Goal: Information Seeking & Learning: Learn about a topic

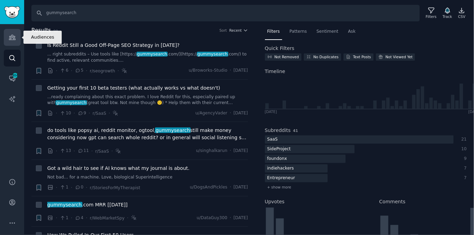
click at [9, 41] on link "Audiences" at bounding box center [12, 37] width 17 height 17
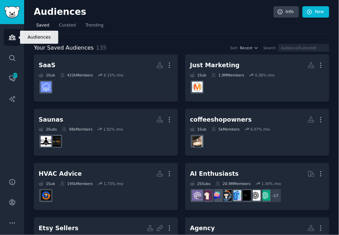
click at [10, 40] on icon "Sidebar" at bounding box center [12, 37] width 7 height 7
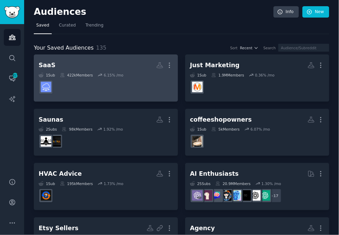
click at [68, 66] on h2 "SaaS More" at bounding box center [106, 65] width 135 height 12
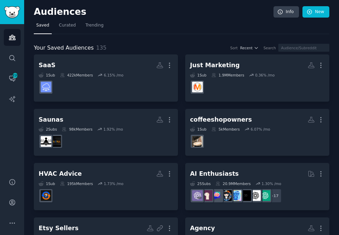
click at [180, 32] on nav "Saved Curated Trending" at bounding box center [182, 27] width 296 height 14
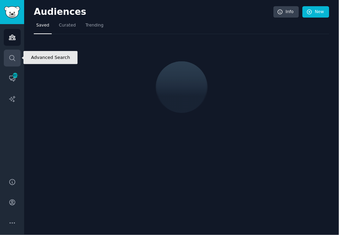
click at [12, 55] on icon "Sidebar" at bounding box center [12, 58] width 7 height 7
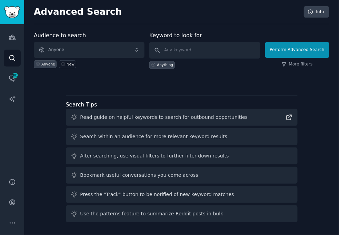
click at [146, 29] on div "Advanced Search Info Audience to search Anyone Anyone New Keyword to look for A…" at bounding box center [181, 117] width 315 height 235
click at [148, 30] on div "Advanced Search Info Audience to search Anyone Anyone New Keyword to look for A…" at bounding box center [181, 117] width 315 height 235
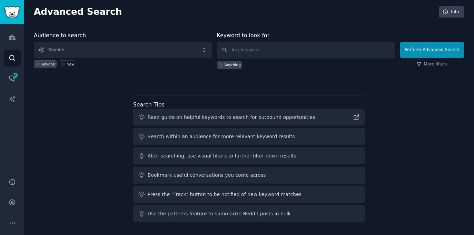
click at [339, 29] on div "Advanced Search Info Audience to search Anyone Anyone New Keyword to look for A…" at bounding box center [249, 117] width 450 height 235
click at [218, 84] on div "Audience to search Anyone Anyone SaaS Just Marketing Saunas New Keyword to look…" at bounding box center [249, 128] width 431 height 194
click at [86, 143] on div "Audience to search Anyone Anyone SaaS Just Marketing Saunas New Keyword to look…" at bounding box center [249, 128] width 431 height 194
click at [217, 84] on div "Audience to search Anyone Anyone SaaS Just Marketing Saunas New Keyword to look…" at bounding box center [249, 128] width 431 height 194
click at [84, 112] on div "Audience to search Anyone Anyone SaaS Just Marketing Saunas New Keyword to look…" at bounding box center [249, 128] width 431 height 194
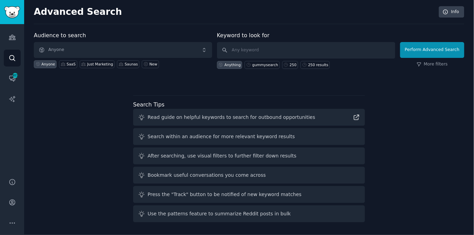
click at [81, 112] on div "Audience to search Anyone Anyone SaaS Just Marketing Saunas New Keyword to look…" at bounding box center [249, 128] width 431 height 194
click at [11, 226] on icon "Sidebar" at bounding box center [12, 223] width 7 height 7
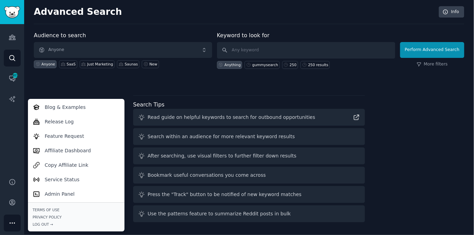
click at [104, 86] on div "Audience to search Anyone Anyone SaaS Just Marketing Saunas New Keyword to look…" at bounding box center [249, 128] width 431 height 194
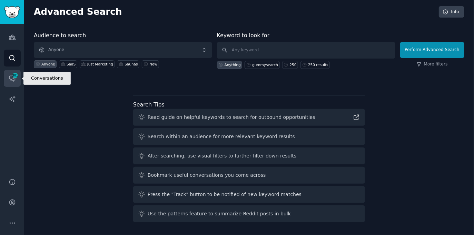
click at [9, 79] on icon "Sidebar" at bounding box center [12, 78] width 7 height 7
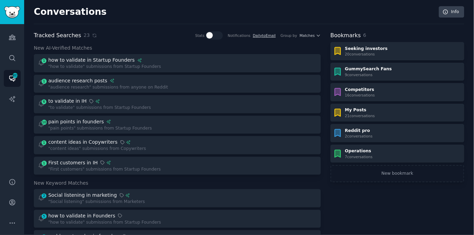
click at [149, 35] on div "Tracked Searches 23 Stats Notifications Daily to Email Group by Matches" at bounding box center [177, 35] width 287 height 9
click at [6, 60] on link "Search" at bounding box center [12, 58] width 17 height 17
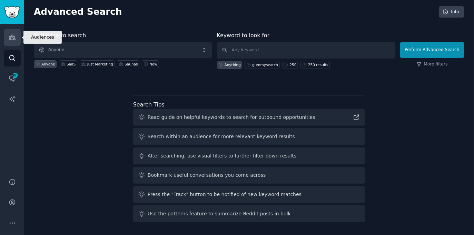
click at [15, 33] on link "Audiences" at bounding box center [12, 37] width 17 height 17
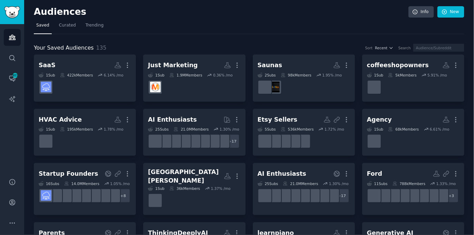
click at [140, 44] on div "Your Saved Audiences 135 Sort Recent Search" at bounding box center [249, 48] width 431 height 9
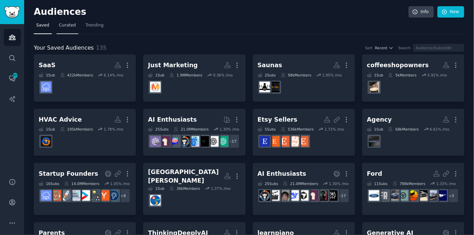
click at [63, 27] on span "Curated" at bounding box center [67, 25] width 17 height 6
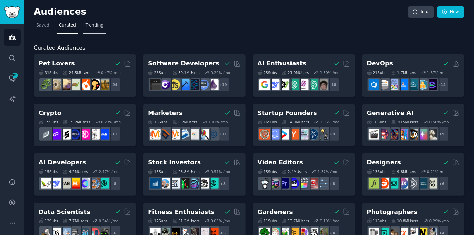
click at [97, 28] on span "Trending" at bounding box center [95, 25] width 18 height 6
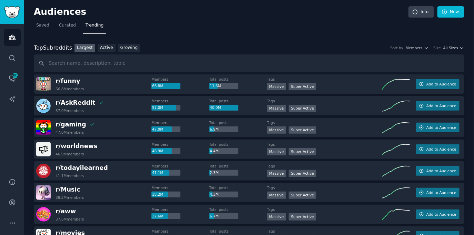
click at [156, 30] on nav "Saved Curated Trending" at bounding box center [249, 27] width 431 height 14
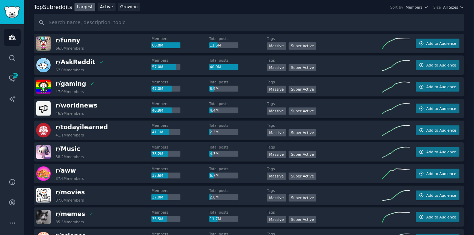
scroll to position [36, 0]
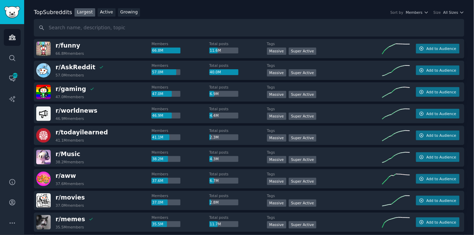
click at [339, 148] on div "r/ Music 38.2M members Members 38.2M Total posts 4.3M Tags Massive Super Active…" at bounding box center [249, 157] width 431 height 19
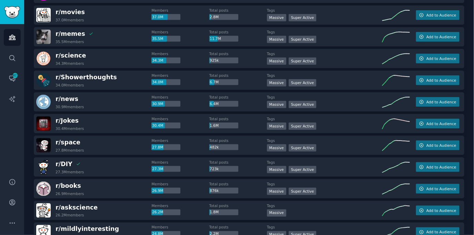
scroll to position [0, 0]
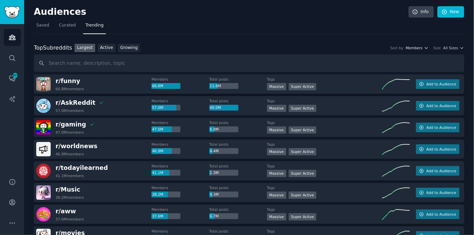
click at [339, 48] on span "Members" at bounding box center [414, 48] width 17 height 5
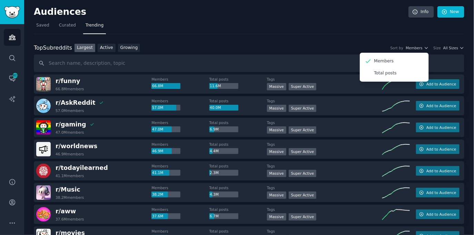
click at [339, 27] on nav "Saved Curated Trending" at bounding box center [249, 27] width 431 height 14
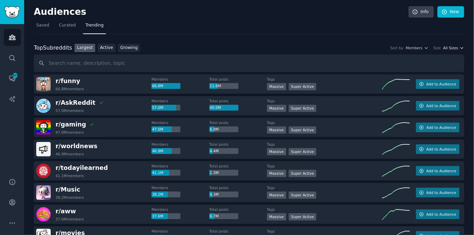
click at [339, 47] on span "All Sizes" at bounding box center [450, 48] width 15 height 5
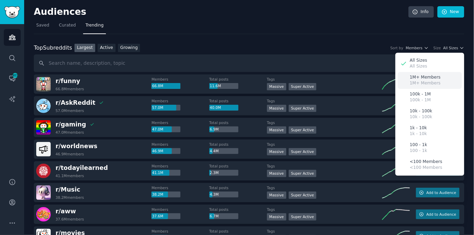
click at [339, 81] on p "1M+ Members" at bounding box center [425, 83] width 31 height 6
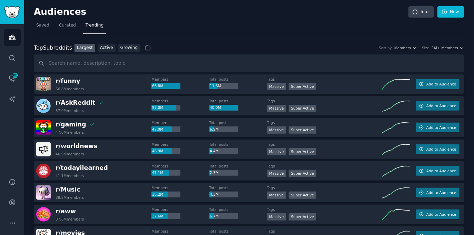
click at [339, 44] on div "Top Subreddits Top Subreddits Largest Active Growing Sort by Members Size 1M+ M…" at bounding box center [249, 48] width 431 height 9
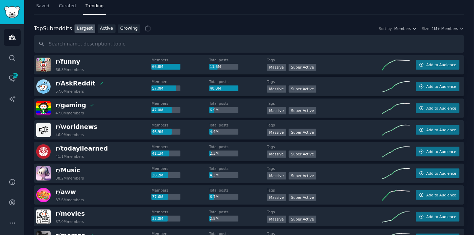
scroll to position [15, 0]
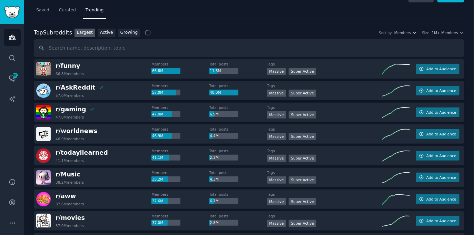
click at [339, 30] on div "Top Subreddits Top Subreddits Largest Active Growing Sort by Members Size 1M+ M…" at bounding box center [249, 33] width 431 height 9
click at [339, 32] on span "1M+ Members" at bounding box center [445, 32] width 27 height 5
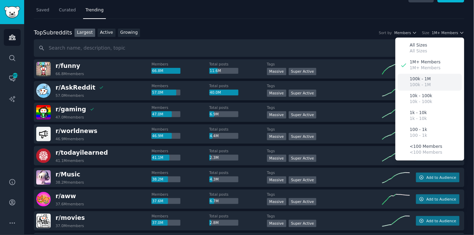
click at [339, 82] on div "100k - 1M 100k - 1M" at bounding box center [430, 82] width 64 height 17
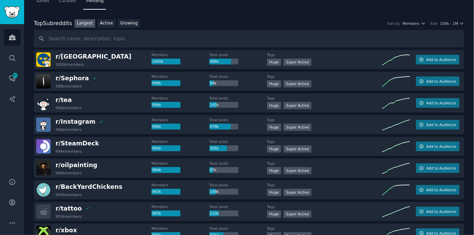
scroll to position [0, 0]
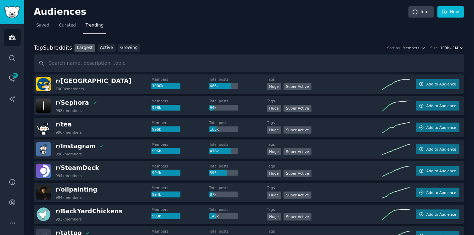
click at [339, 50] on span "100k - 1M" at bounding box center [449, 48] width 18 height 5
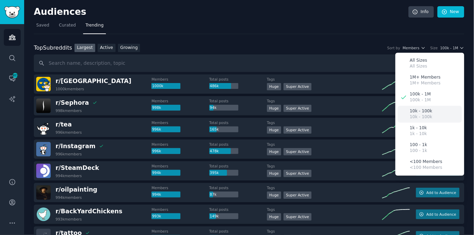
click at [339, 117] on p "10k - 100k" at bounding box center [421, 117] width 22 height 6
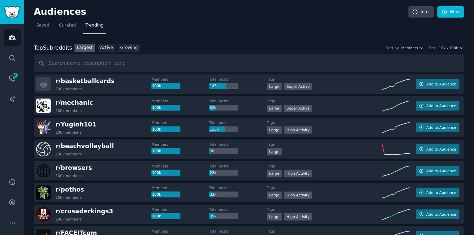
click at [339, 44] on div "Top Subreddits Top Subreddits Largest Active Growing Sort by Members Size 10k -…" at bounding box center [249, 48] width 431 height 9
click at [339, 46] on span "10k - 100k" at bounding box center [448, 48] width 19 height 5
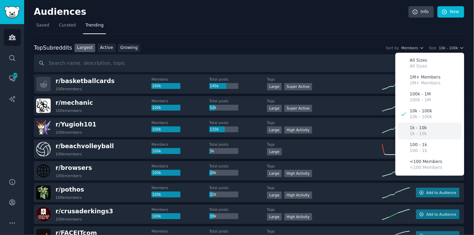
click at [339, 124] on div "1k - 10k 1k - 10k" at bounding box center [430, 131] width 64 height 17
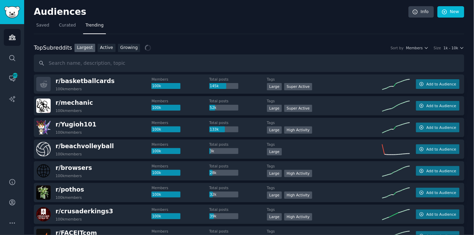
click at [339, 44] on div "Top Subreddits Top Subreddits Largest Active Growing Sort by Members Size 1k - …" at bounding box center [249, 48] width 431 height 9
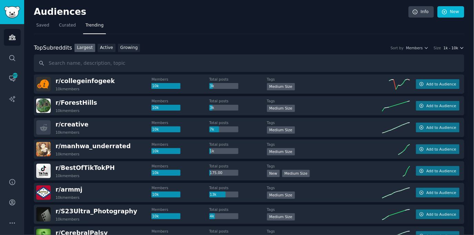
click at [339, 46] on span "1k - 10k" at bounding box center [451, 48] width 15 height 5
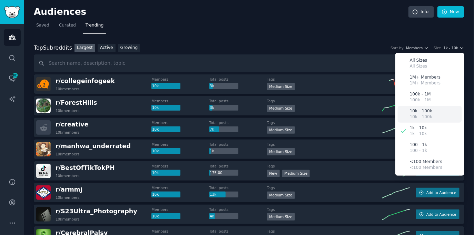
click at [339, 111] on p "10k - 100k" at bounding box center [421, 111] width 22 height 6
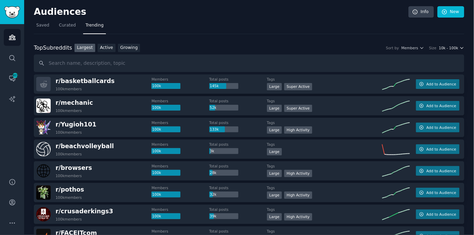
click at [339, 48] on icon "button" at bounding box center [462, 48] width 5 height 5
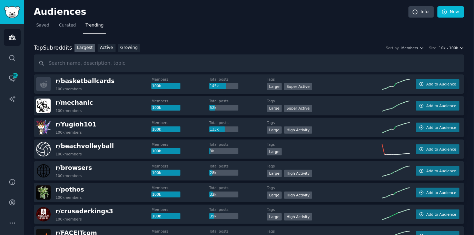
click at [339, 47] on span "10k - 100k" at bounding box center [448, 48] width 19 height 5
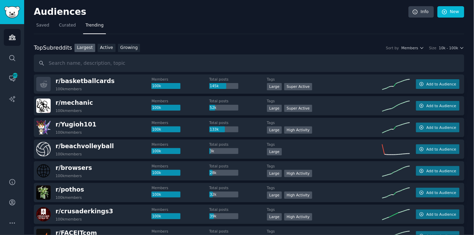
click at [339, 49] on div "Top Subreddits Top Subreddits Largest Active Growing Sort by Members Size 10k -…" at bounding box center [249, 48] width 431 height 9
click at [105, 48] on link "Active" at bounding box center [107, 48] width 18 height 9
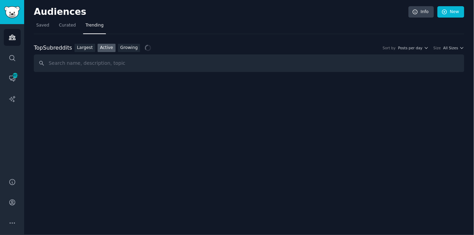
click at [321, 44] on div "Top Subreddits Top Subreddits Largest Active Growing Sort by Posts per day Size…" at bounding box center [249, 48] width 431 height 9
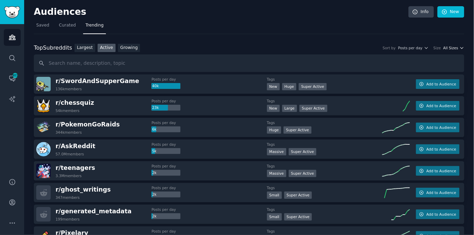
click at [339, 48] on span "All Sizes" at bounding box center [450, 48] width 15 height 5
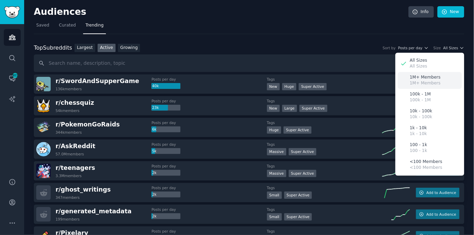
click at [339, 81] on p "1M+ Members" at bounding box center [425, 83] width 31 height 6
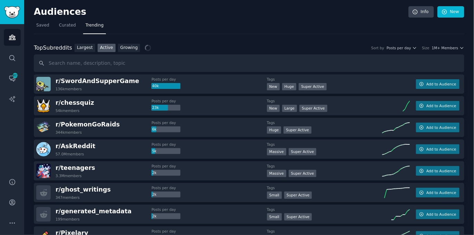
click at [339, 45] on div "Top Subreddits Top Subreddits Largest Active Growing Sort by Posts per day Size…" at bounding box center [249, 48] width 431 height 9
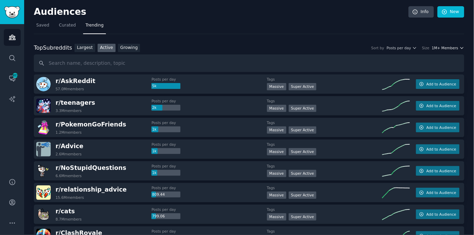
click at [339, 47] on span "1M+ Members" at bounding box center [445, 48] width 27 height 5
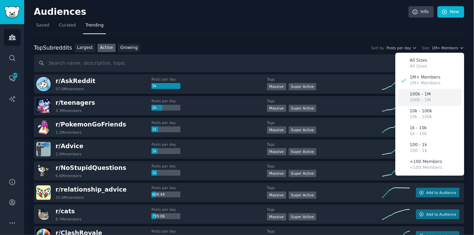
click at [339, 96] on p "100k - 1M" at bounding box center [420, 94] width 21 height 6
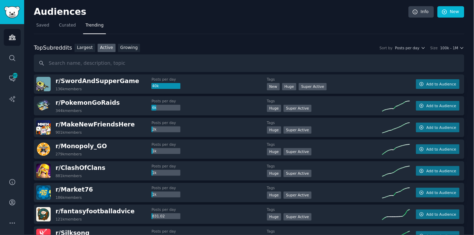
click at [339, 44] on div "Top Subreddits Top Subreddits Largest Active Growing Sort by Posts per day Size…" at bounding box center [249, 48] width 431 height 9
click at [339, 46] on button "100k - 1M" at bounding box center [452, 48] width 24 height 5
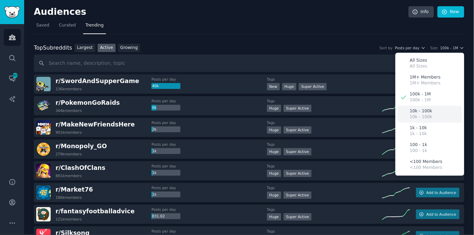
click at [339, 110] on div "10k - 100k 10k - 100k" at bounding box center [430, 114] width 64 height 17
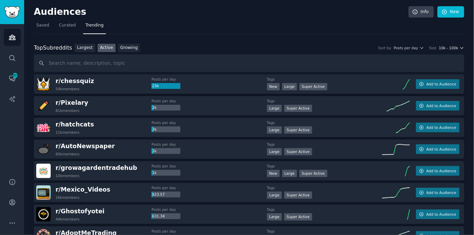
click at [339, 47] on span "10k - 100k" at bounding box center [448, 48] width 19 height 5
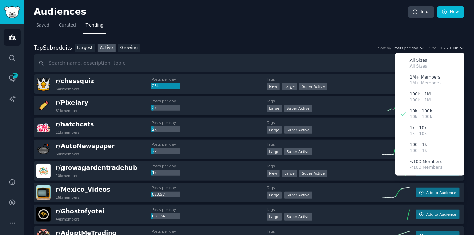
click at [311, 23] on nav "Saved Curated Trending" at bounding box center [249, 27] width 431 height 14
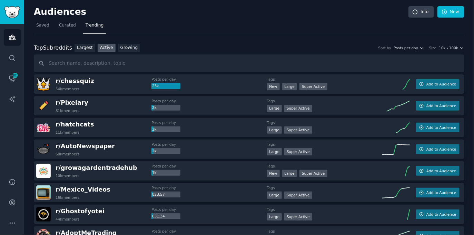
click at [339, 31] on nav "Saved Curated Trending" at bounding box center [249, 27] width 431 height 14
click at [130, 45] on link "Growing" at bounding box center [129, 48] width 22 height 9
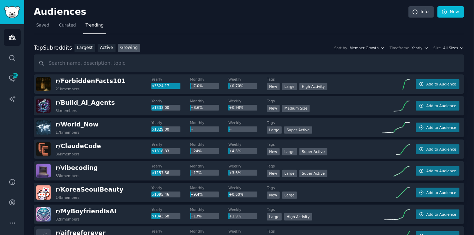
click at [303, 45] on div "Top Subreddits Top Subreddits Largest Active Growing Sort by Member Growth Time…" at bounding box center [249, 48] width 431 height 9
click at [339, 46] on span "All Sizes" at bounding box center [450, 48] width 15 height 5
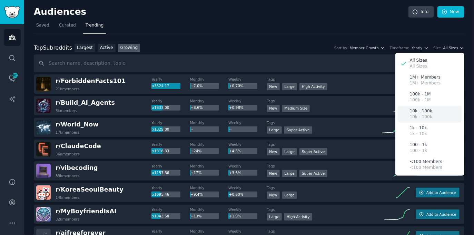
click at [339, 116] on div "10k - 100k 10k - 100k" at bounding box center [430, 114] width 64 height 17
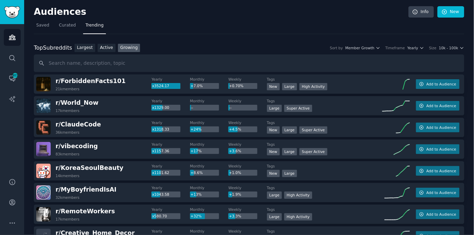
click at [237, 26] on nav "Saved Curated Trending" at bounding box center [249, 27] width 431 height 14
click at [214, 27] on nav "Saved Curated Trending" at bounding box center [249, 27] width 431 height 14
click at [204, 46] on div "Top Subreddits Top Subreddits Largest Active Growing Sort by Member Growth Time…" at bounding box center [249, 48] width 431 height 9
click at [266, 28] on nav "Saved Curated Trending" at bounding box center [249, 27] width 431 height 14
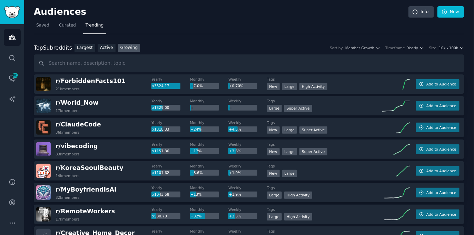
click at [224, 44] on div "Top Subreddits Top Subreddits Largest Active Growing Sort by Member Growth Time…" at bounding box center [249, 48] width 431 height 9
click at [259, 44] on div "Top Subreddits Top Subreddits Largest Active Growing Sort by Member Growth Time…" at bounding box center [249, 48] width 431 height 9
click at [260, 44] on div "Top Subreddits Top Subreddits Largest Active Growing Sort by Member Growth Time…" at bounding box center [249, 48] width 431 height 9
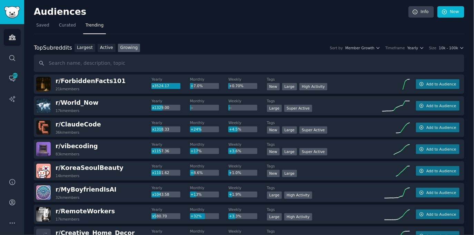
click at [333, 13] on h2 "Audiences" at bounding box center [221, 12] width 375 height 11
